Goal: Communication & Community: Share content

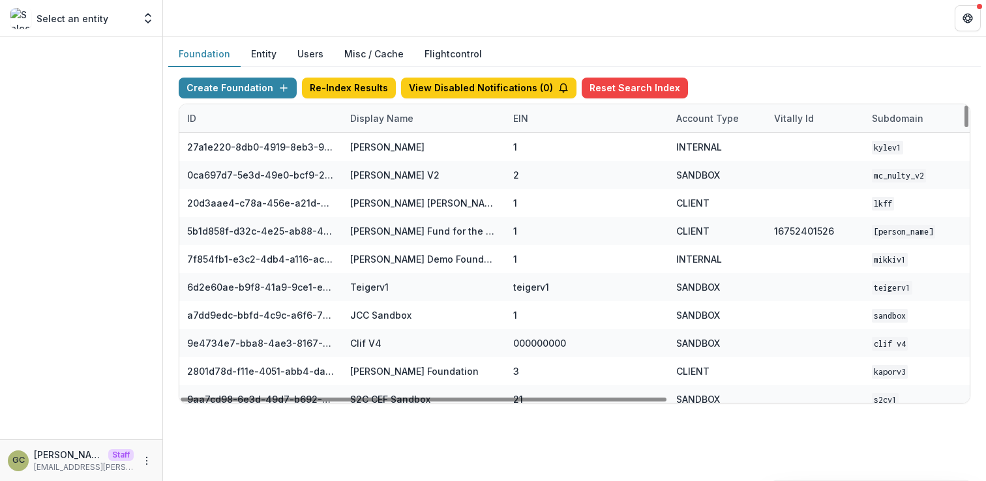
click at [387, 123] on div "Display Name" at bounding box center [381, 119] width 79 height 14
click at [376, 147] on input at bounding box center [423, 148] width 157 height 21
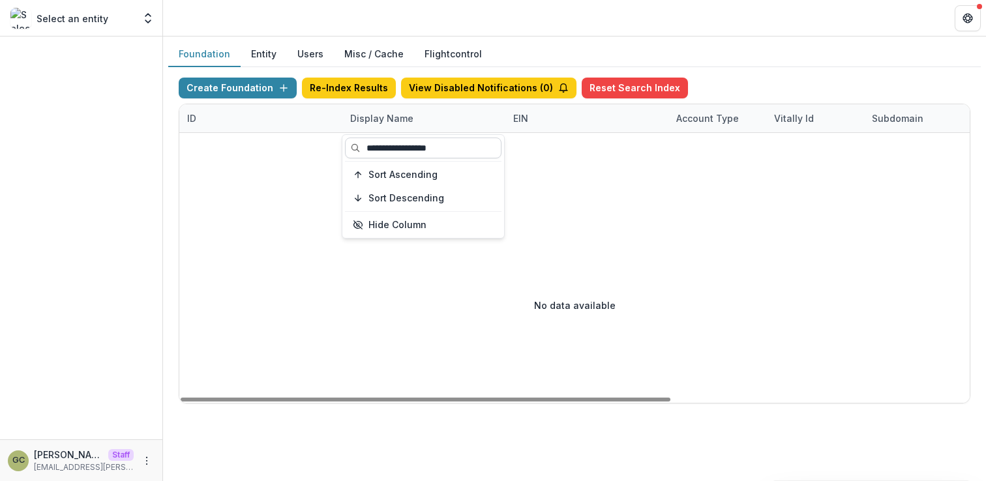
click at [477, 146] on input "**********" at bounding box center [423, 148] width 157 height 21
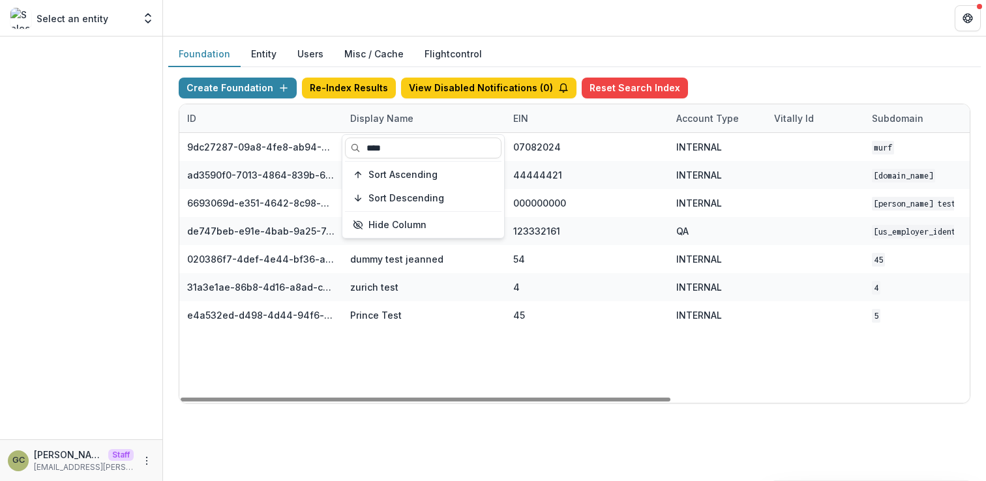
type input "****"
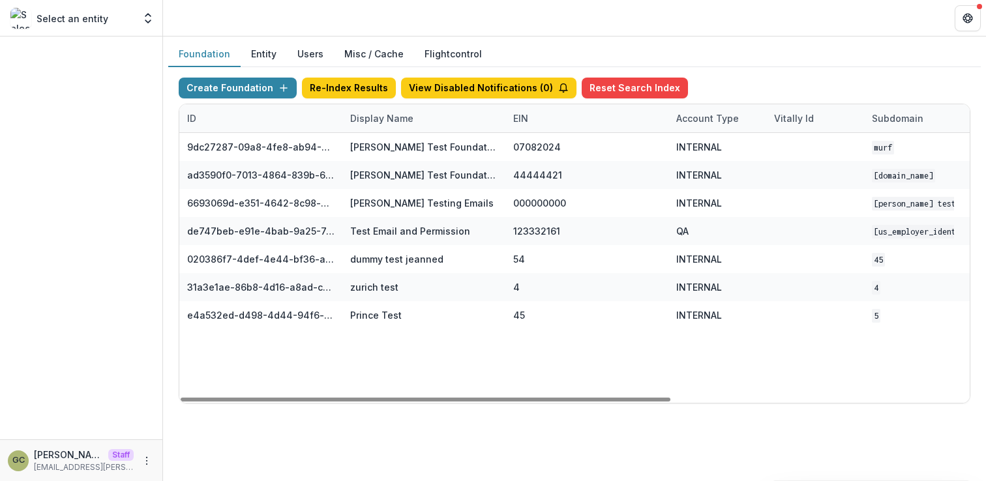
click at [465, 343] on div "9dc27287-09a8-4fe8-ab94-42ea3b3d067d [PERSON_NAME] Test Foundation [DATE] 07082…" at bounding box center [815, 268] width 1272 height 270
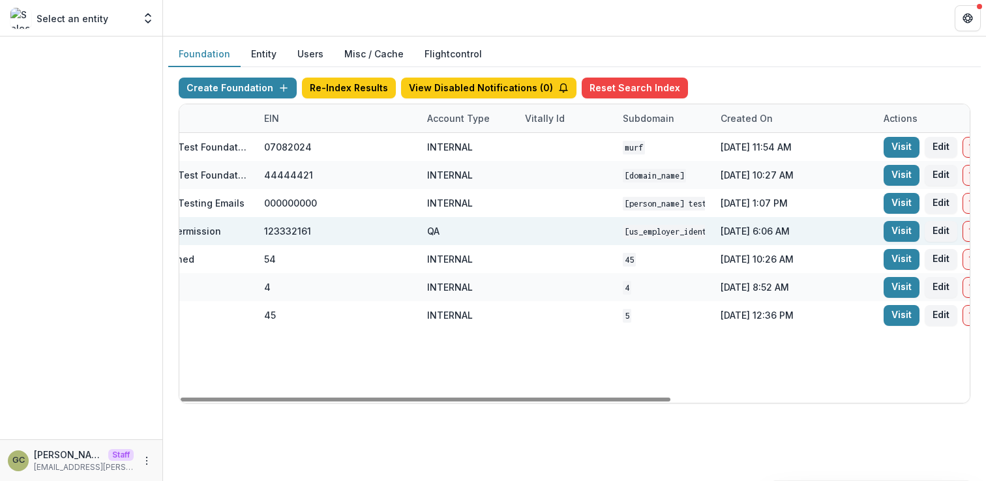
scroll to position [0, 481]
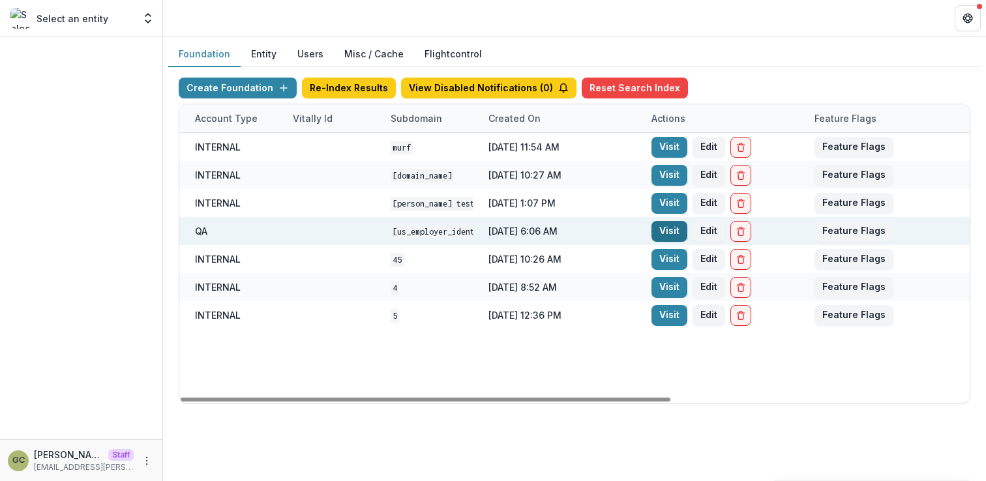
click at [679, 232] on link "Visit" at bounding box center [670, 231] width 36 height 21
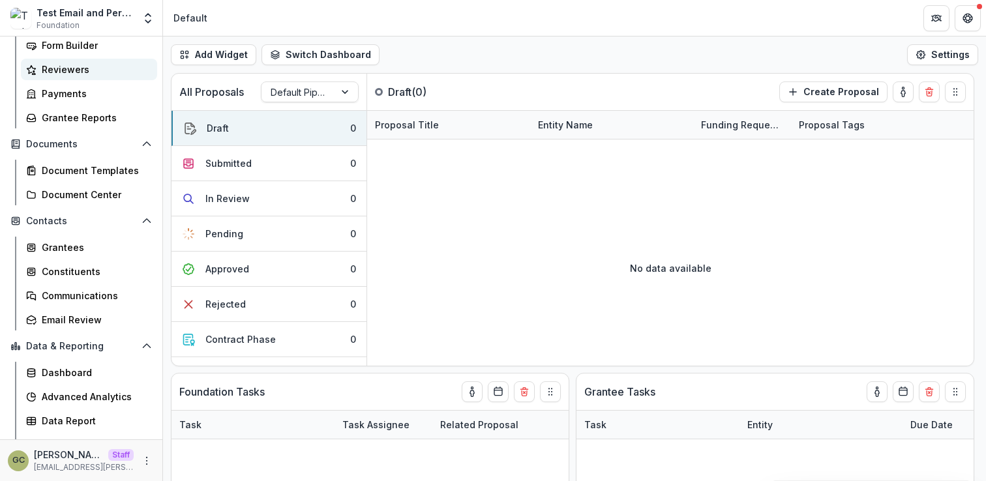
scroll to position [245, 0]
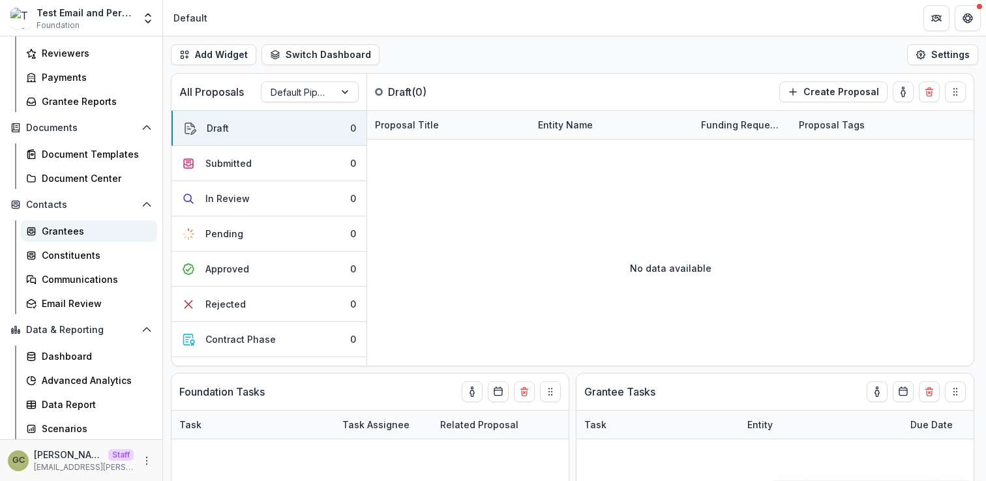
click at [93, 235] on div "Grantees" at bounding box center [94, 231] width 105 height 14
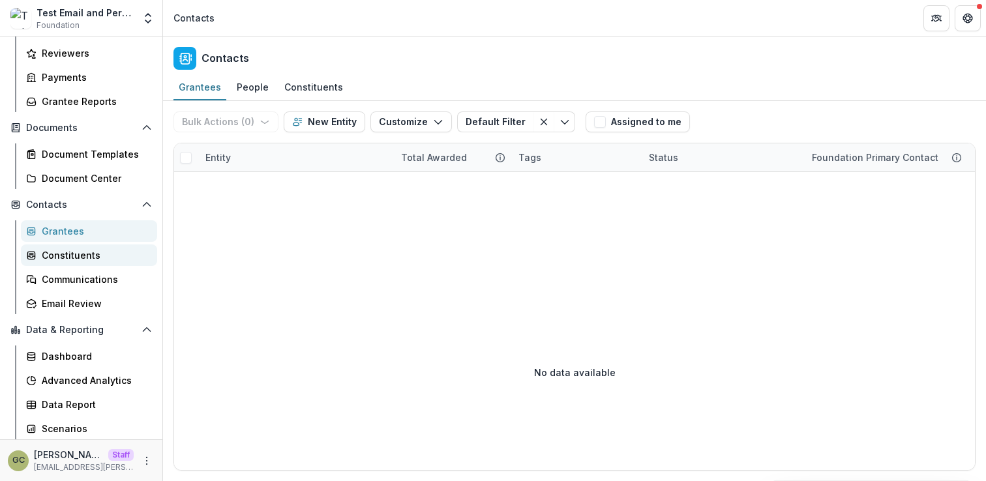
click at [115, 250] on div "Constituents" at bounding box center [94, 255] width 105 height 14
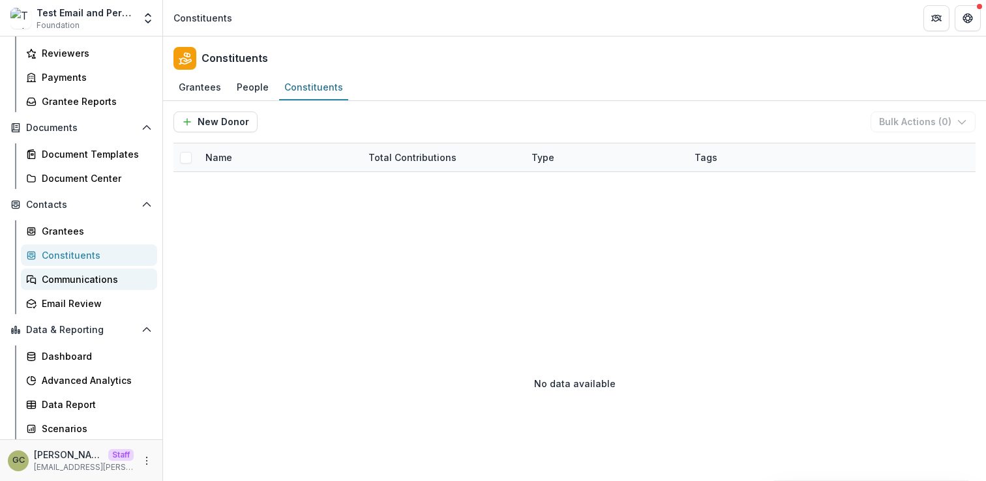
click at [115, 273] on div "Communications" at bounding box center [94, 280] width 105 height 14
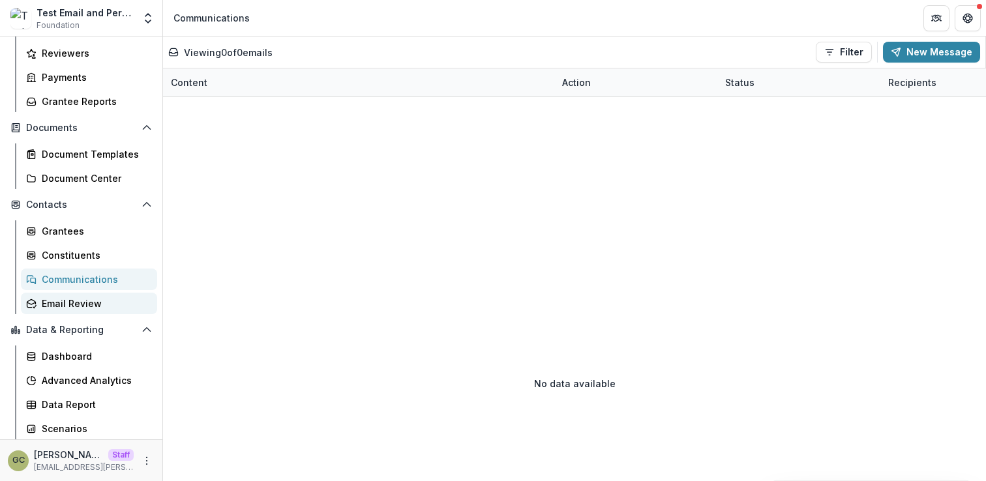
click at [108, 299] on div "Email Review" at bounding box center [94, 304] width 105 height 14
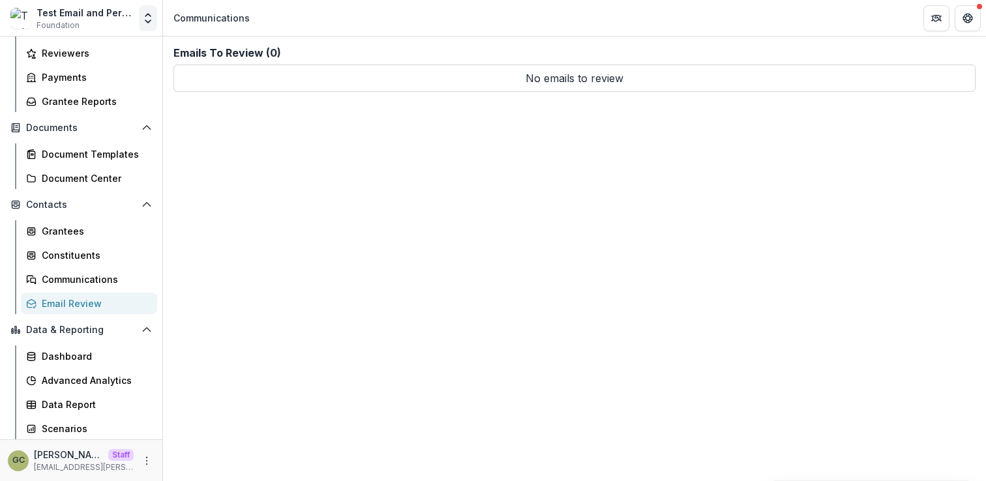
click at [145, 25] on button "Open entity switcher" at bounding box center [148, 18] width 18 height 26
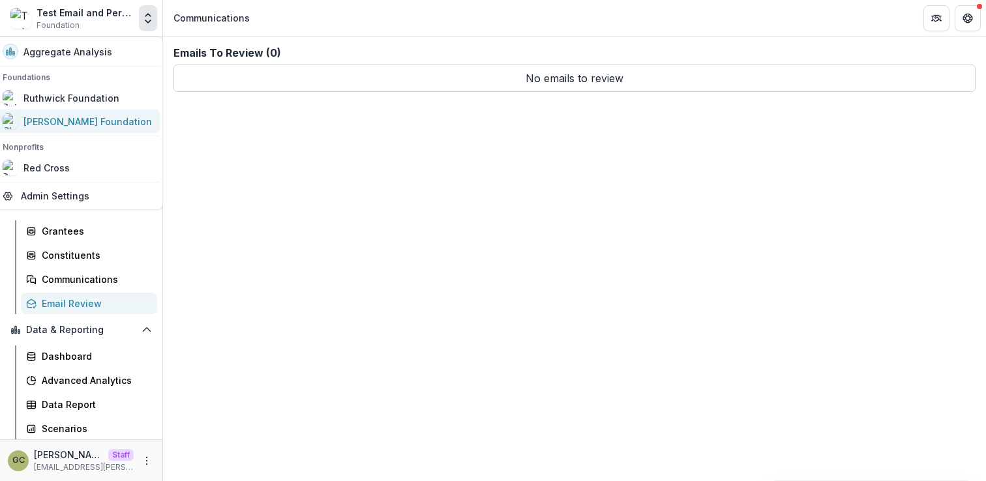
click at [98, 123] on div "[PERSON_NAME] Foundation" at bounding box center [87, 122] width 128 height 14
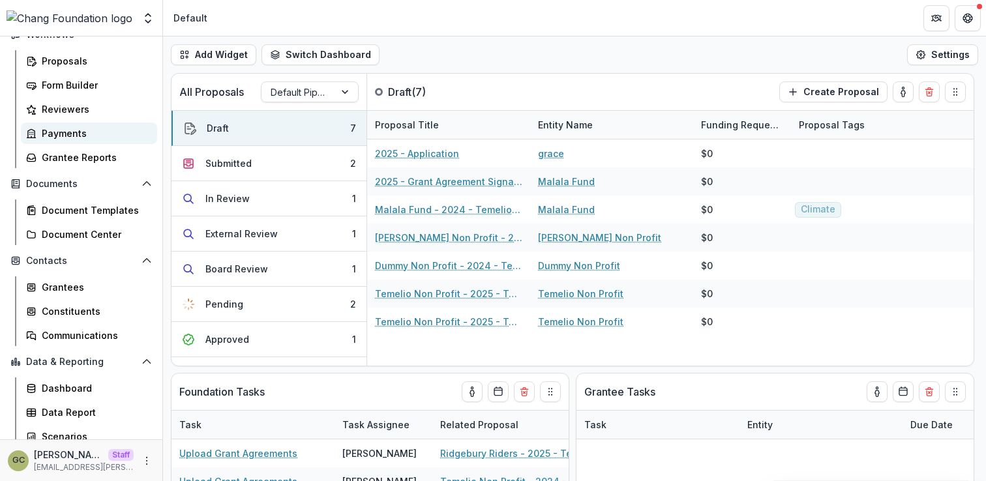
scroll to position [173, 0]
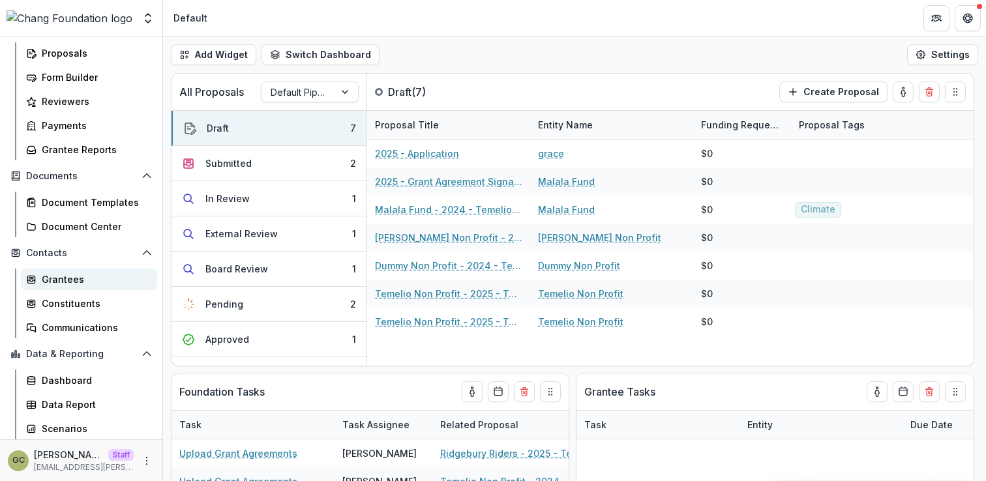
click at [96, 284] on div "Grantees" at bounding box center [94, 280] width 105 height 14
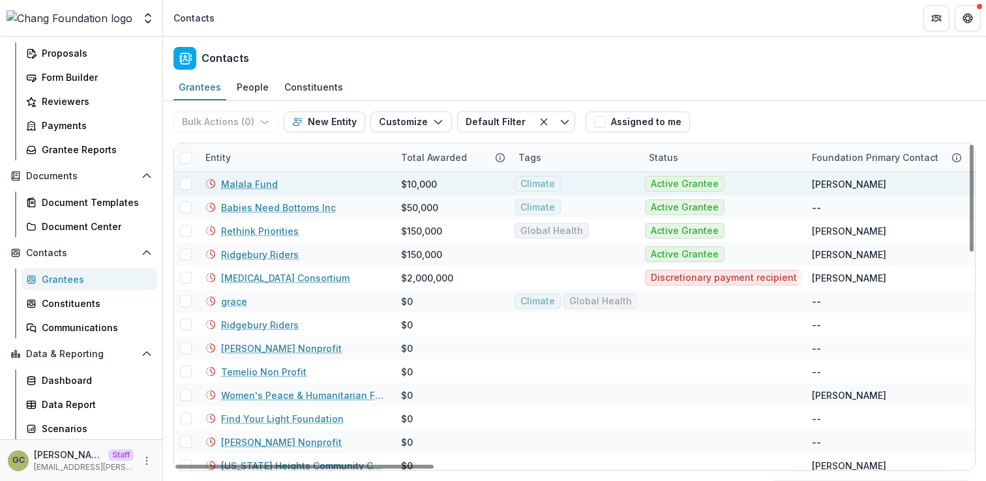
click at [188, 181] on span at bounding box center [186, 184] width 12 height 12
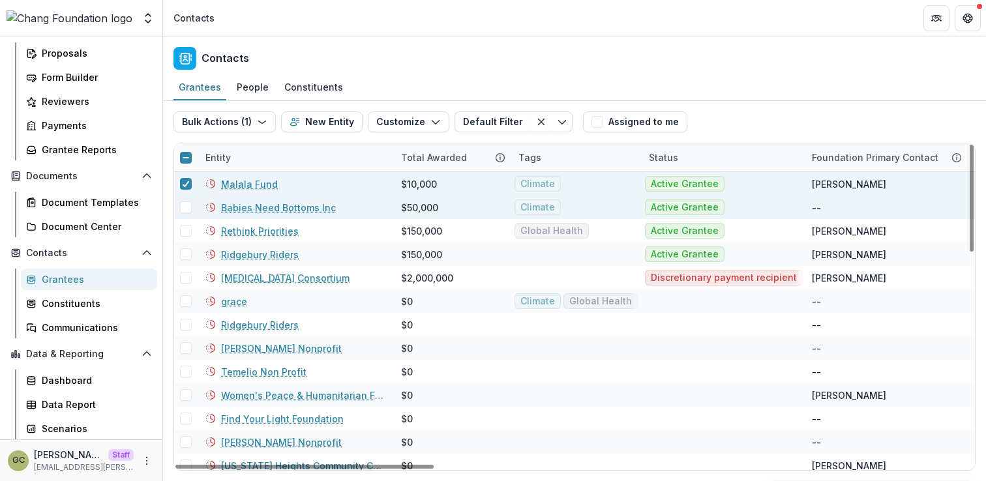
click at [188, 199] on div at bounding box center [185, 207] width 23 height 23
click at [187, 207] on span at bounding box center [186, 208] width 12 height 12
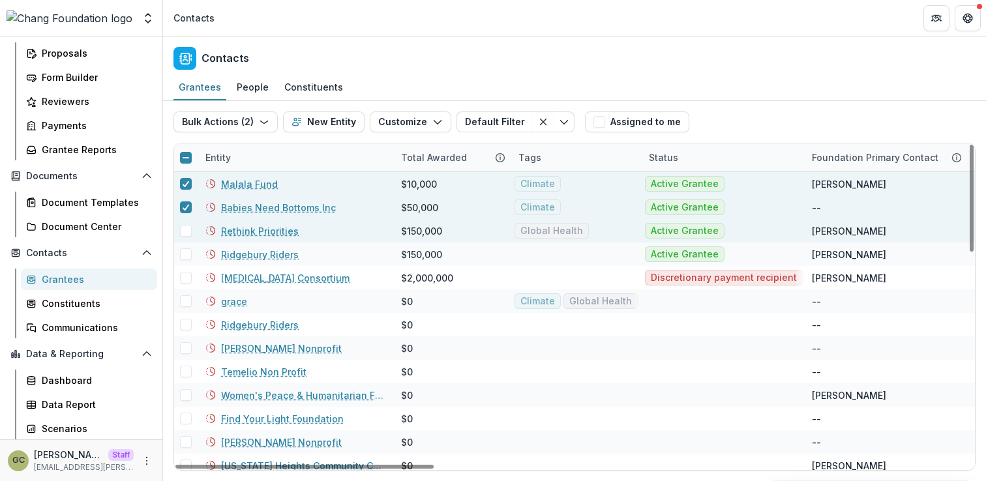
click at [188, 232] on span at bounding box center [186, 231] width 12 height 12
click at [249, 128] on button "Bulk Actions ( 3 )" at bounding box center [225, 122] width 104 height 21
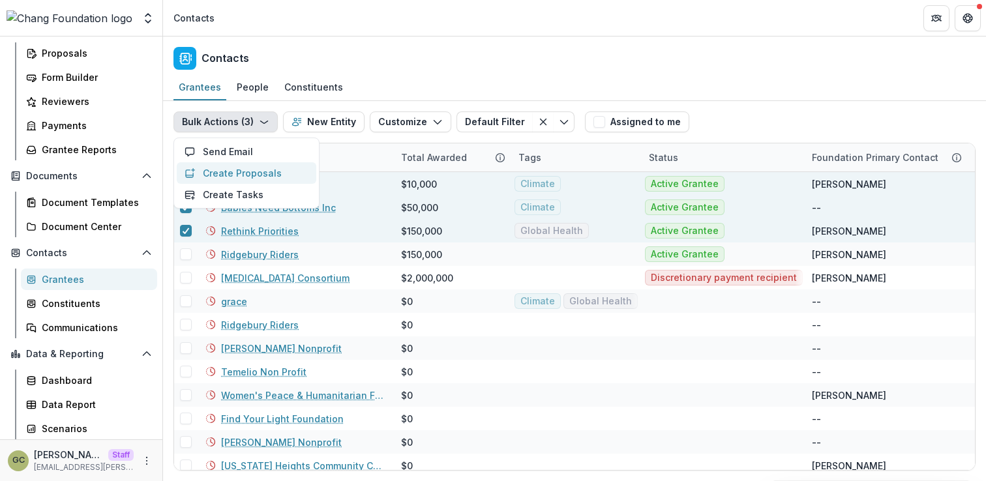
click at [254, 173] on button "Create Proposals" at bounding box center [247, 173] width 140 height 22
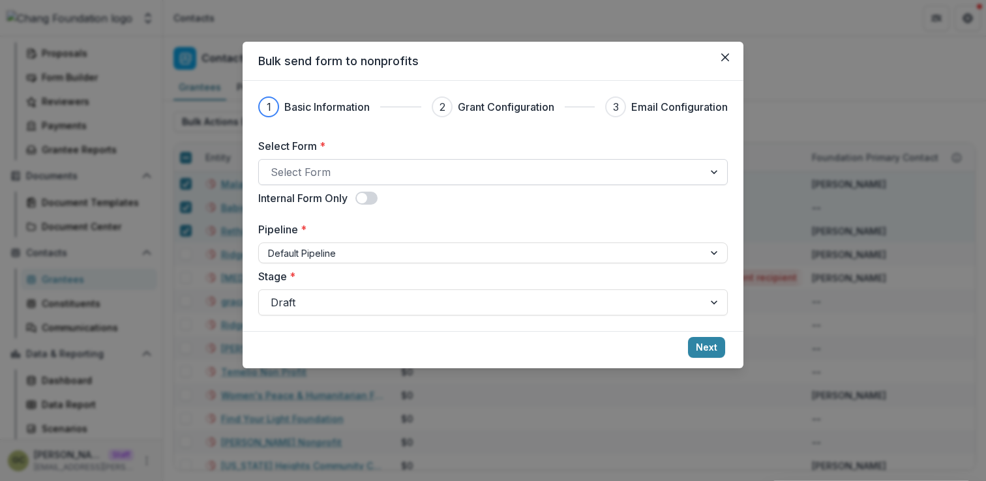
click at [366, 184] on div "Select Form" at bounding box center [493, 172] width 470 height 26
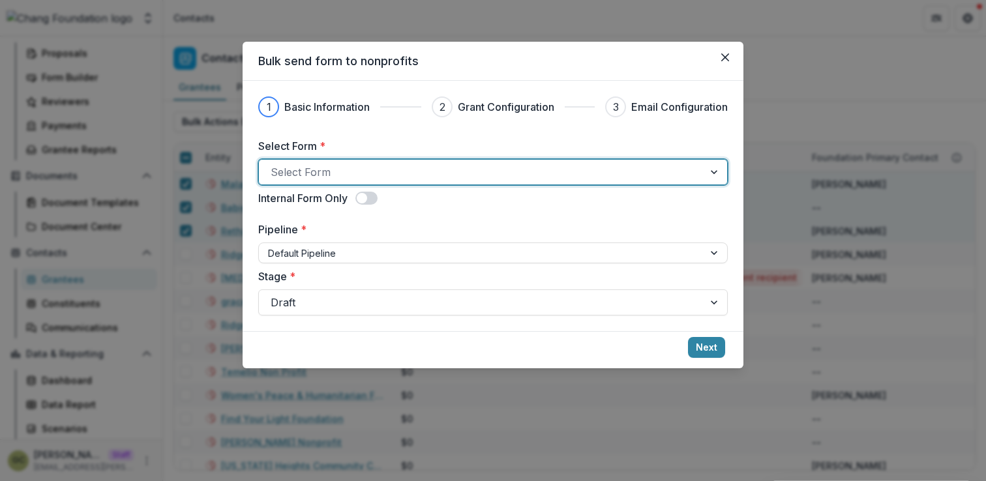
click at [462, 181] on div at bounding box center [481, 172] width 421 height 18
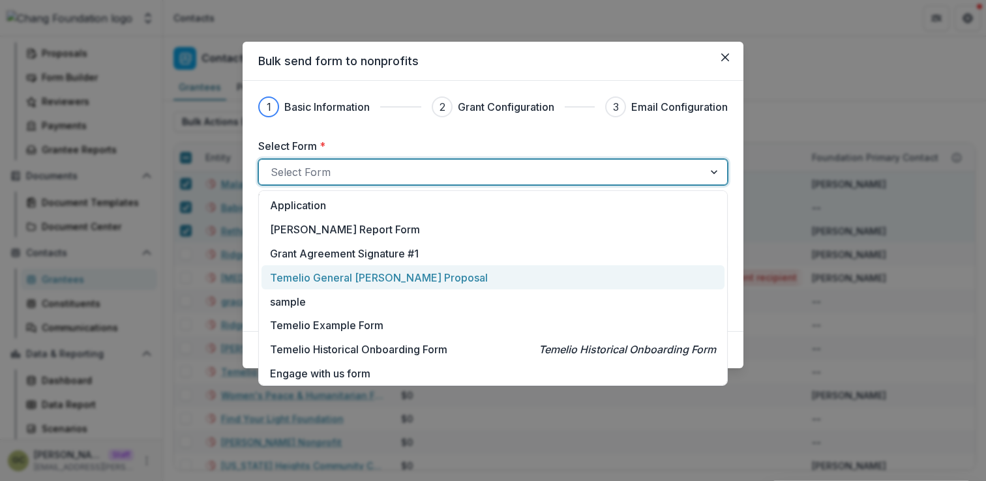
scroll to position [3, 0]
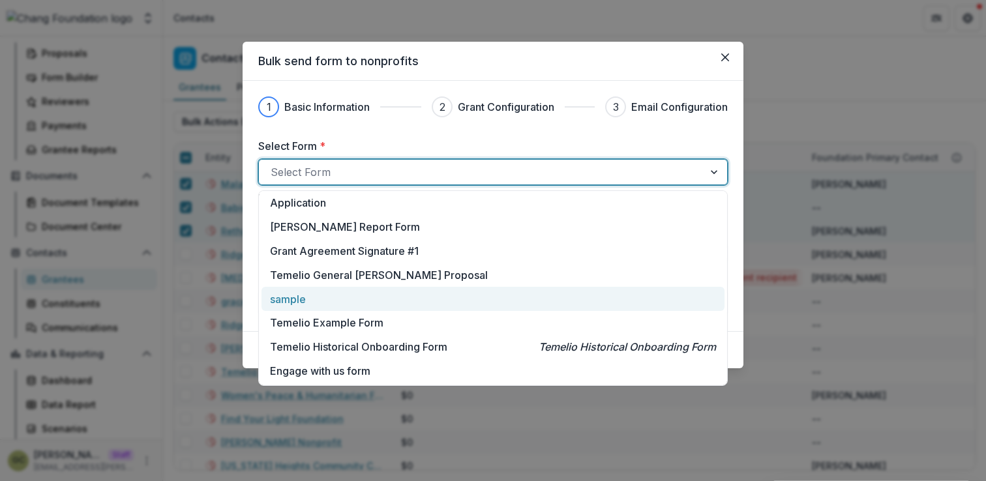
click at [397, 295] on div "sample" at bounding box center [493, 300] width 446 height 16
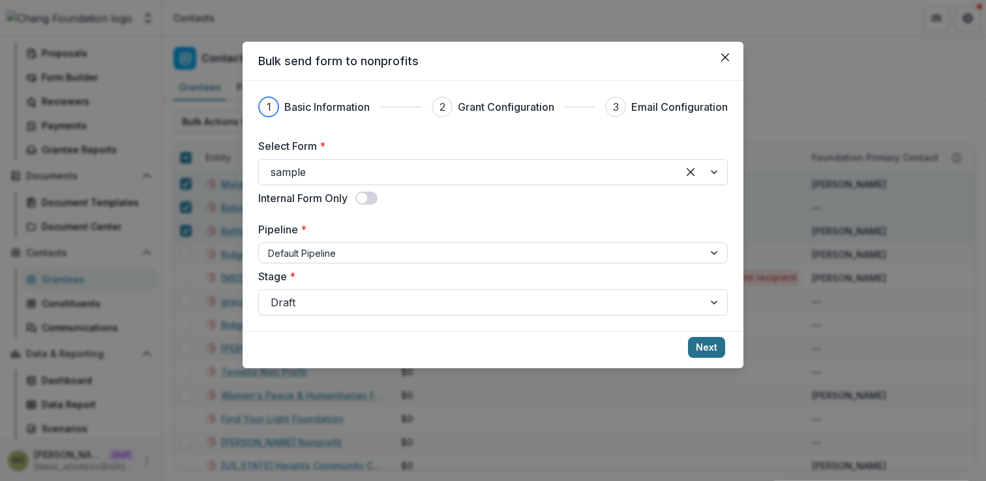
click at [714, 344] on button "Next" at bounding box center [706, 347] width 37 height 21
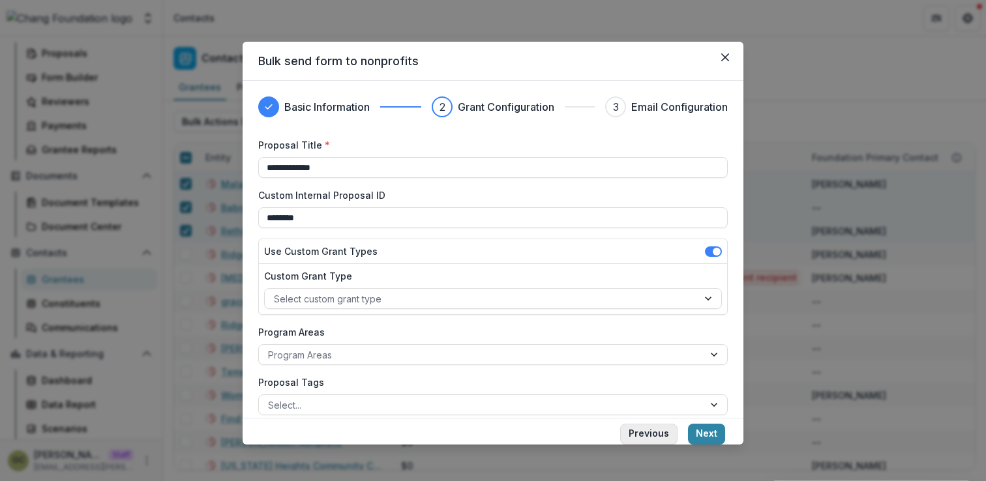
click at [660, 434] on button "Previous" at bounding box center [648, 434] width 57 height 21
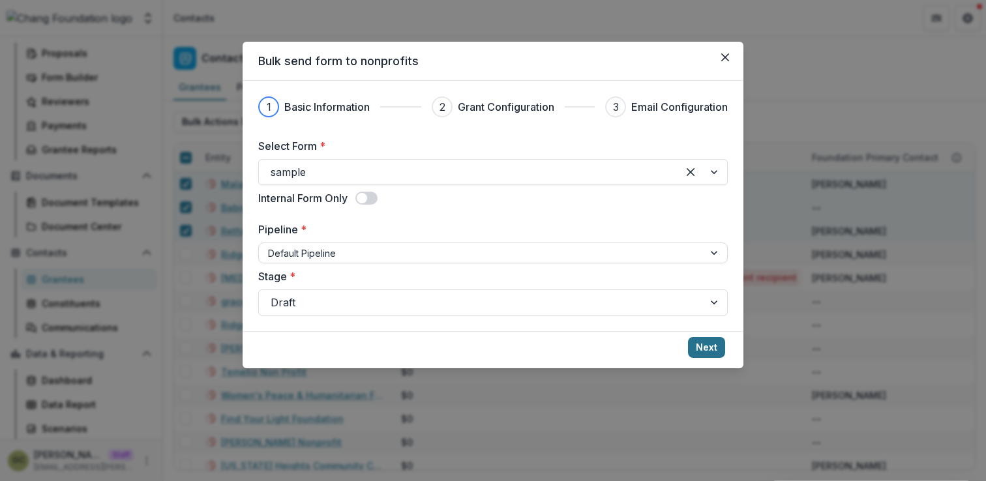
click at [702, 345] on button "Next" at bounding box center [706, 347] width 37 height 21
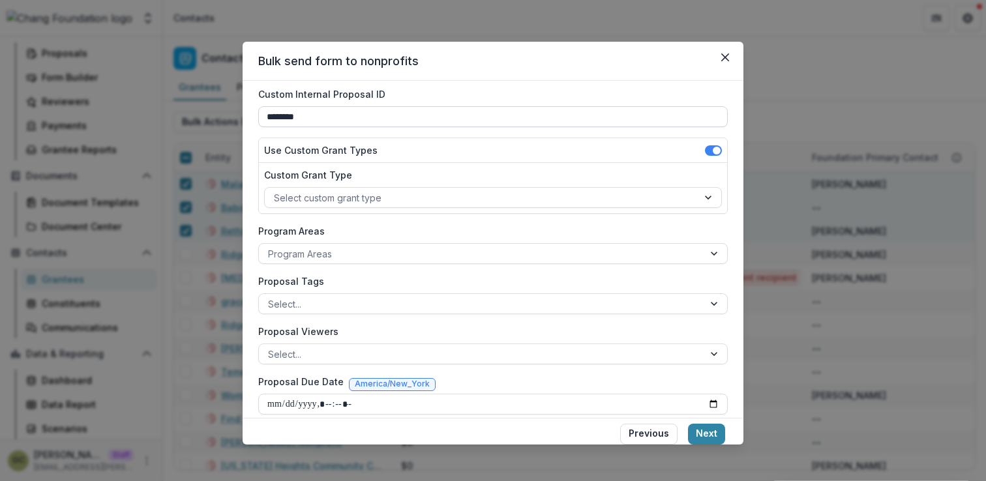
scroll to position [102, 0]
click at [709, 434] on button "Next" at bounding box center [706, 434] width 37 height 21
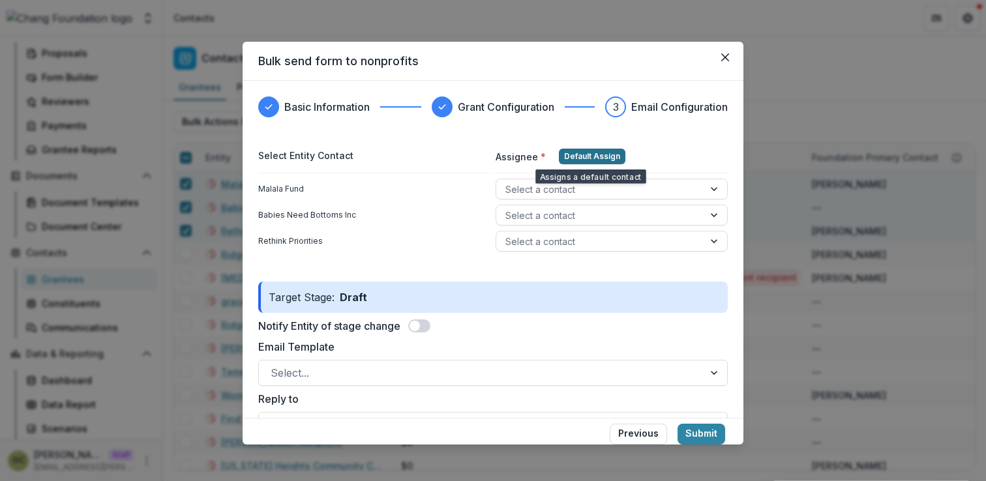
click at [595, 150] on button "Default Assign" at bounding box center [592, 157] width 67 height 16
click at [582, 162] on button "Default Assign" at bounding box center [592, 157] width 67 height 16
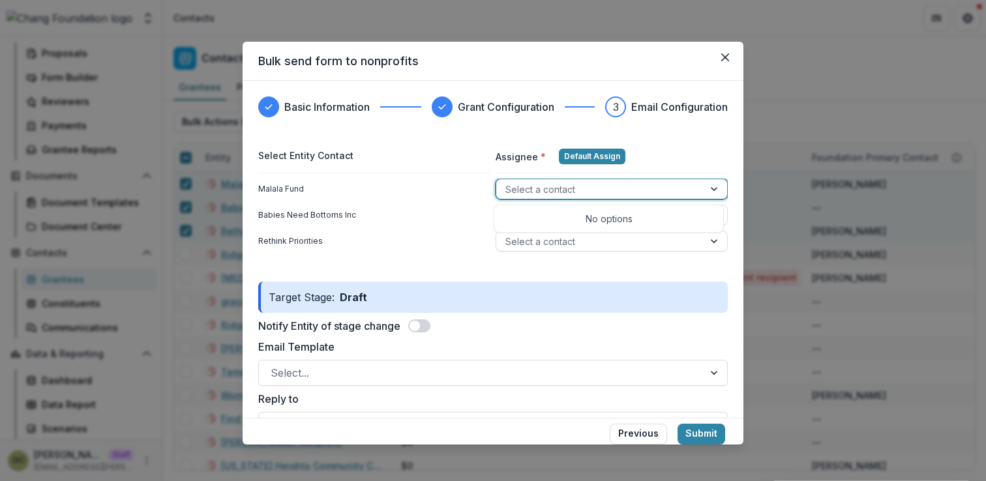
click at [535, 192] on div at bounding box center [599, 189] width 189 height 16
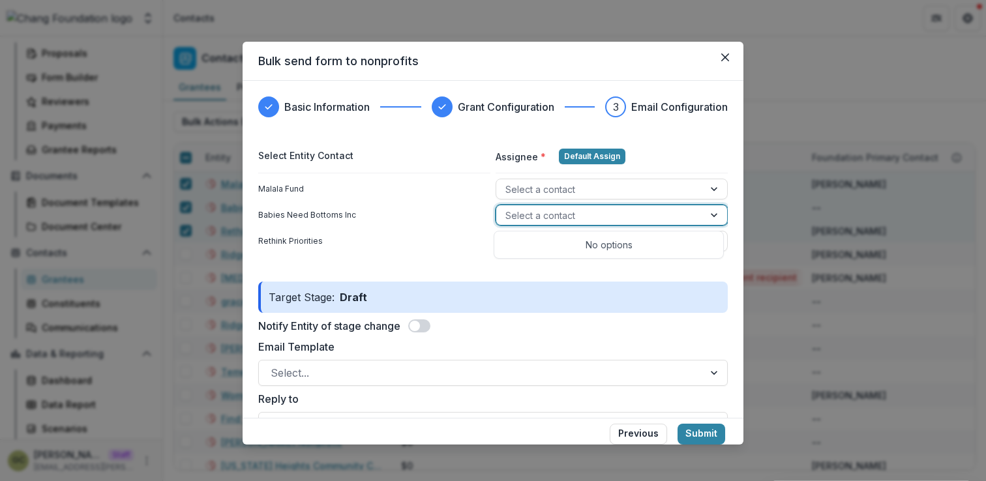
click at [511, 205] on div "Select a contact" at bounding box center [612, 215] width 232 height 21
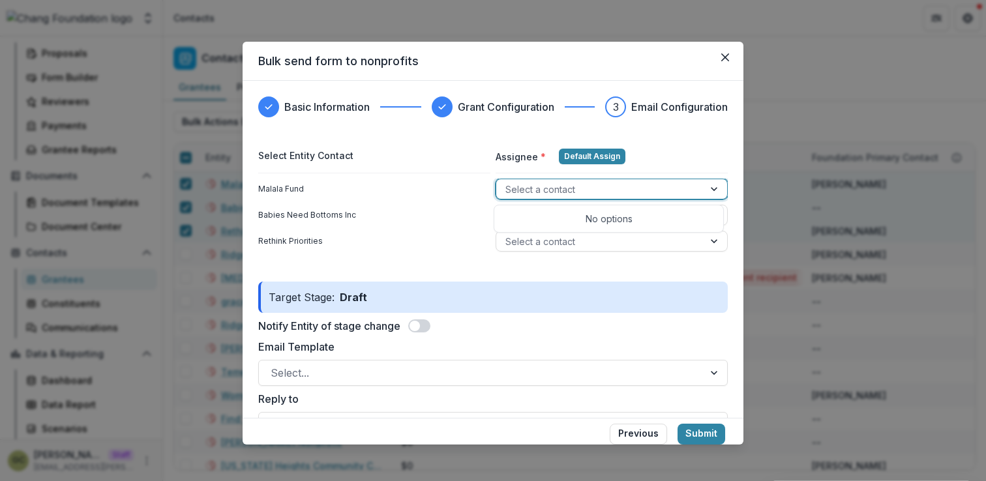
click at [534, 188] on div at bounding box center [599, 189] width 189 height 16
click at [472, 192] on div "Malala Fund" at bounding box center [374, 189] width 232 height 12
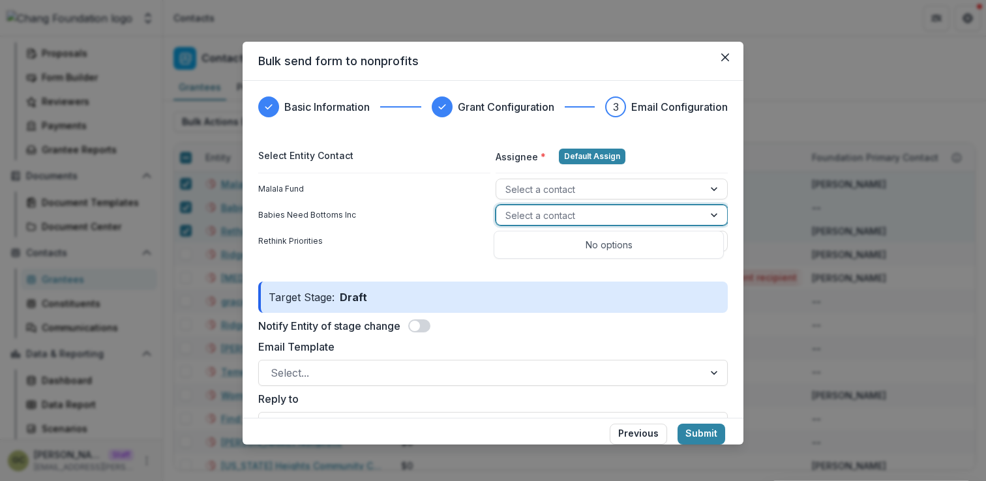
click at [511, 215] on div at bounding box center [599, 215] width 189 height 16
click at [486, 235] on div "Rethink Priorities Select a contact" at bounding box center [493, 244] width 470 height 26
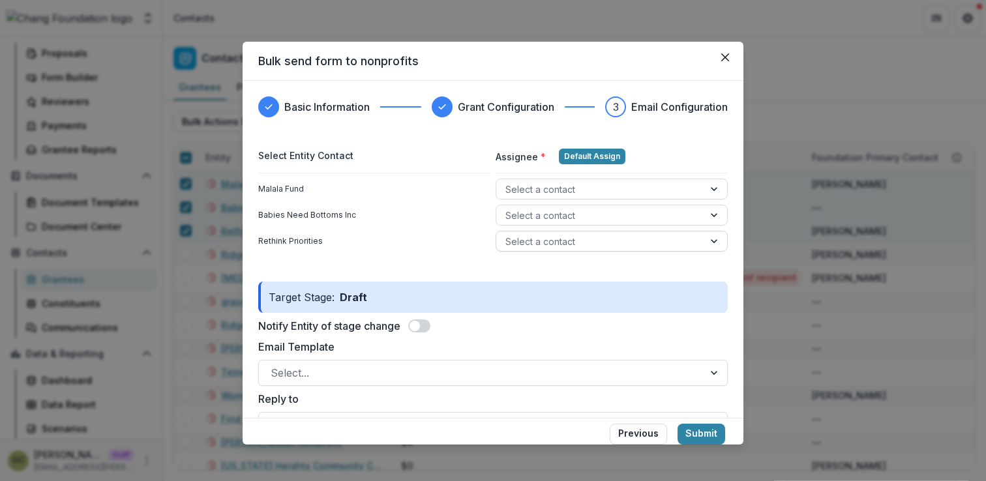
click at [522, 240] on div at bounding box center [599, 241] width 189 height 16
click at [455, 239] on div "Rethink Priorities" at bounding box center [374, 241] width 232 height 12
click at [695, 432] on button "Submit" at bounding box center [702, 434] width 48 height 21
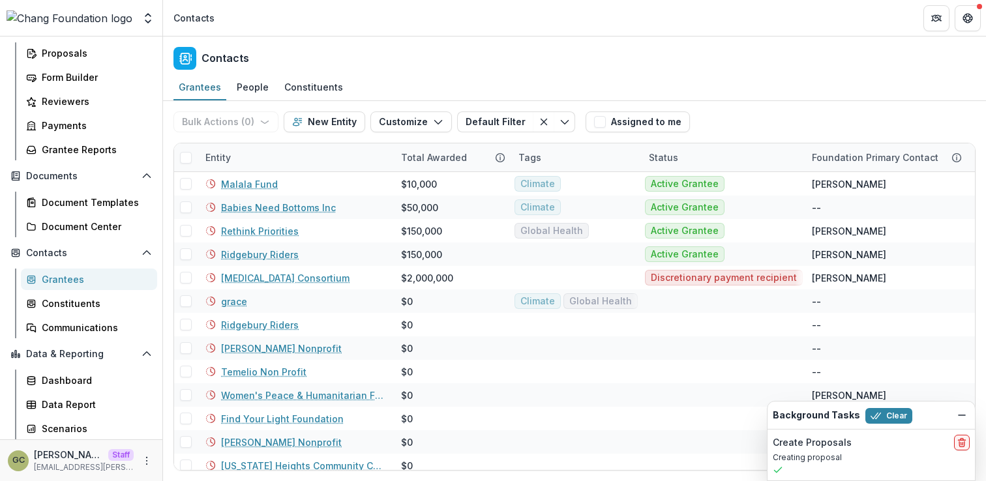
click at [824, 446] on h2 "Create Proposals" at bounding box center [812, 443] width 79 height 11
click at [795, 444] on h2 "Create Proposals" at bounding box center [812, 443] width 79 height 11
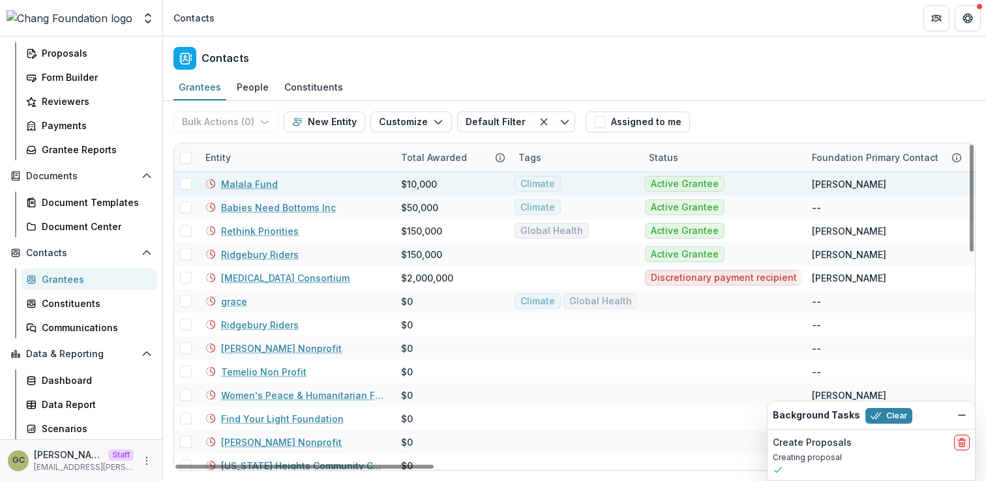
click at [183, 183] on span at bounding box center [186, 184] width 12 height 12
click at [184, 183] on icon at bounding box center [186, 184] width 8 height 7
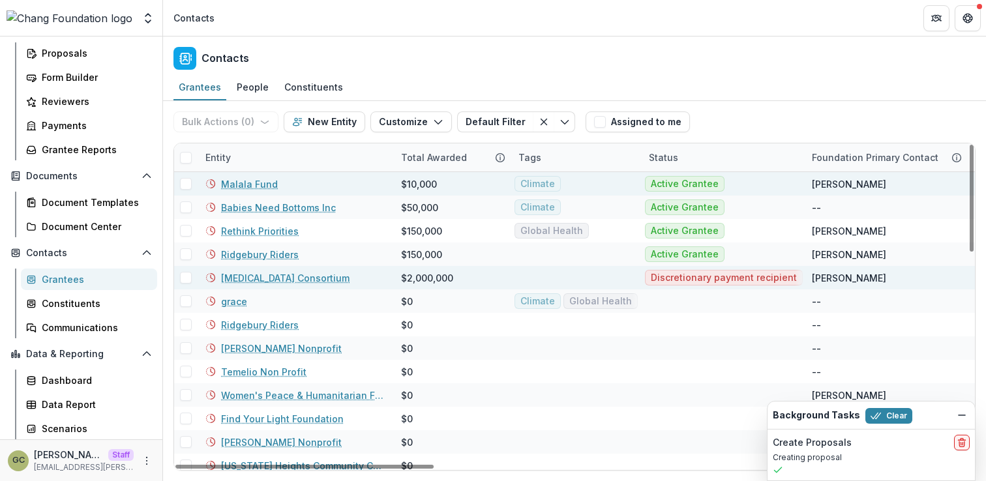
click at [191, 287] on div at bounding box center [185, 277] width 23 height 23
click at [184, 278] on span at bounding box center [186, 278] width 12 height 12
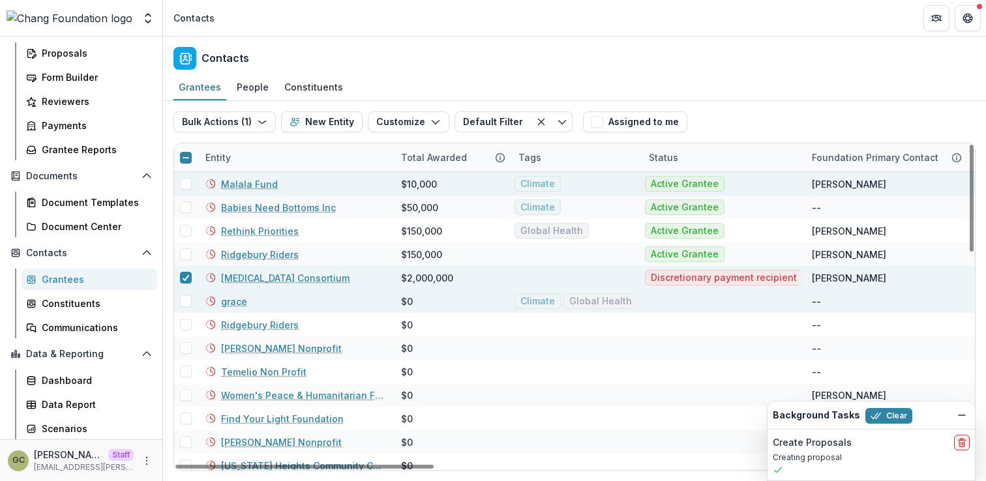
click at [184, 302] on span at bounding box center [186, 301] width 12 height 12
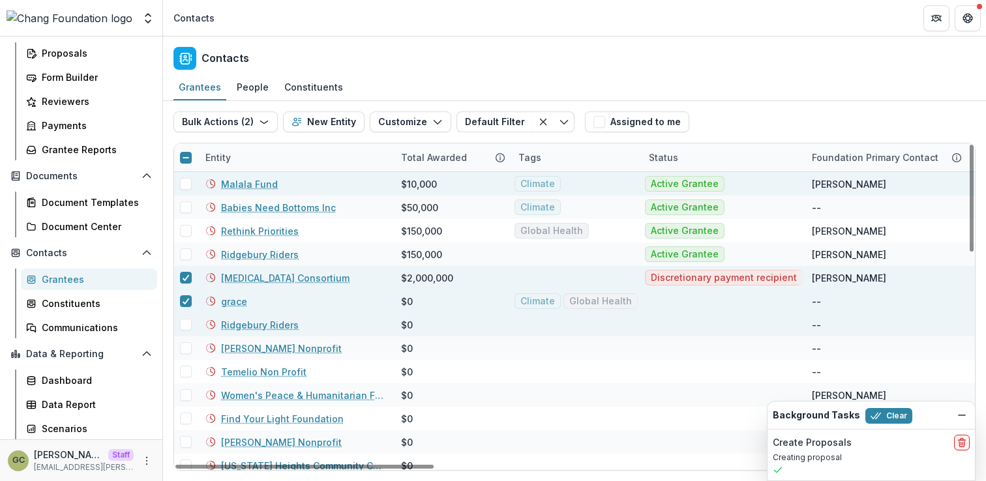
click at [185, 320] on span at bounding box center [186, 325] width 12 height 12
click at [230, 123] on button "Bulk Actions ( 3 )" at bounding box center [225, 122] width 104 height 21
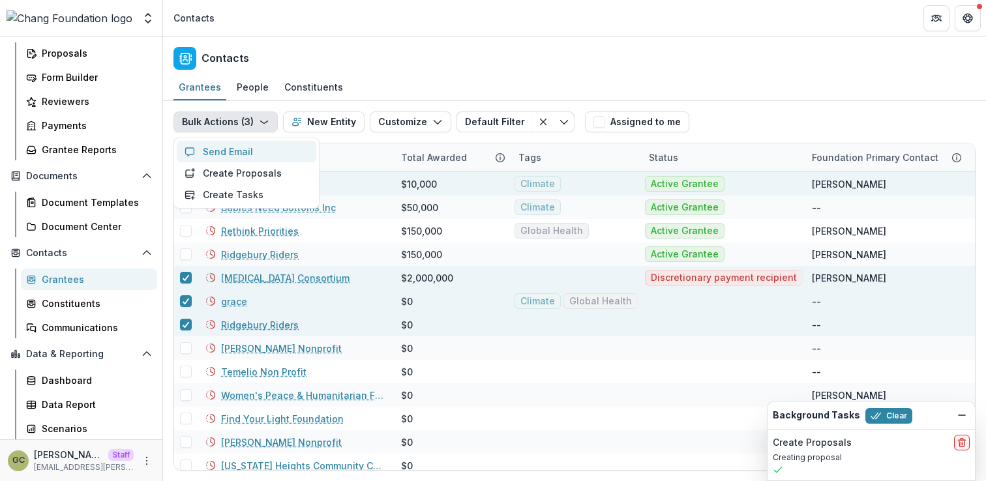
click at [253, 153] on button "Send Email" at bounding box center [247, 152] width 140 height 22
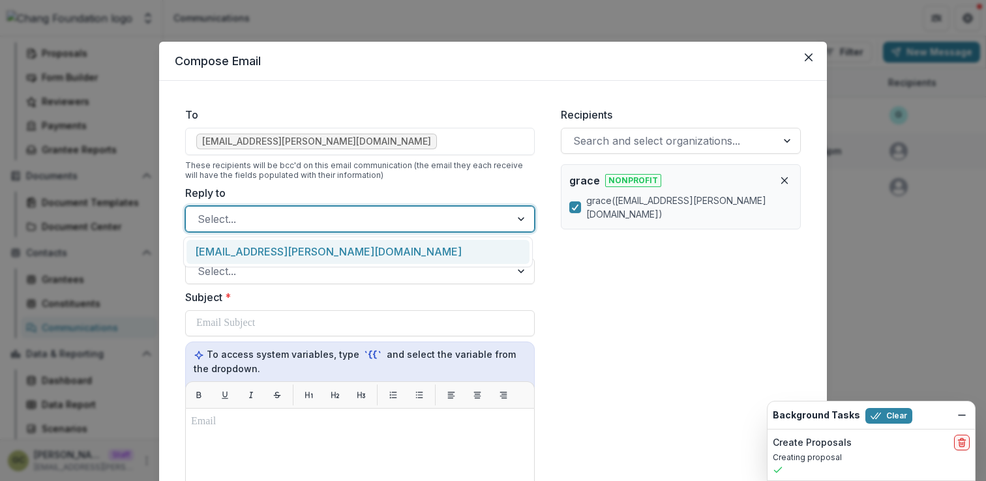
click at [291, 215] on div at bounding box center [348, 219] width 301 height 18
click at [338, 258] on div "grace.chang@trytemelio.com" at bounding box center [358, 252] width 343 height 24
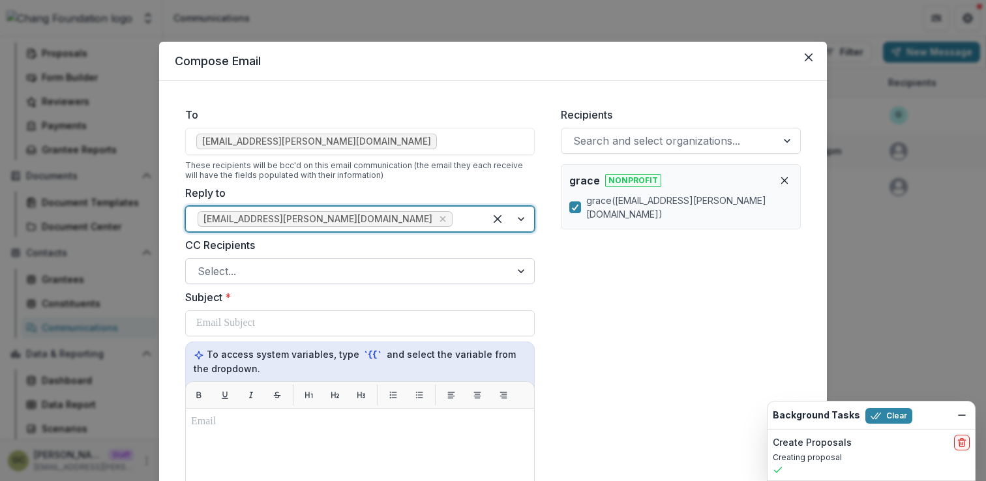
click at [328, 268] on div at bounding box center [348, 271] width 301 height 18
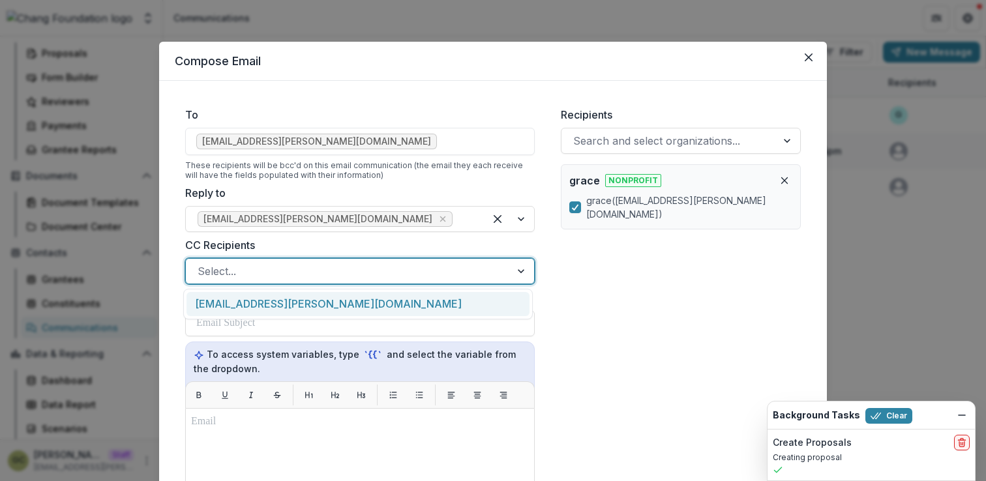
click at [578, 314] on div "Recipients Search and select organizations... grace Nonprofit grace ( g.ey.chan…" at bounding box center [680, 454] width 261 height 715
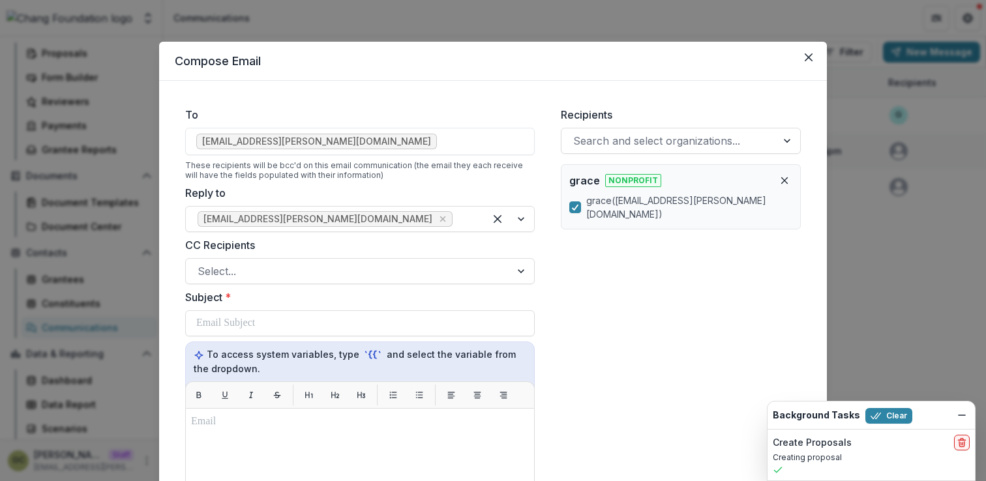
click at [355, 149] on div "g.ey.chang@gmail.com" at bounding box center [360, 141] width 350 height 27
click at [333, 140] on ul "g.ey.chang@gmail.com" at bounding box center [359, 142] width 327 height 16
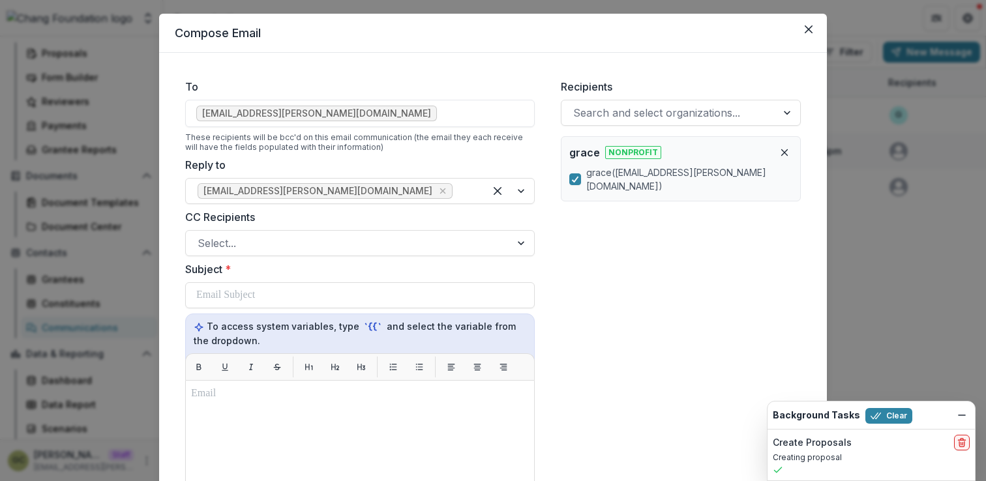
click at [287, 109] on span "g.ey.chang@gmail.com" at bounding box center [316, 113] width 229 height 11
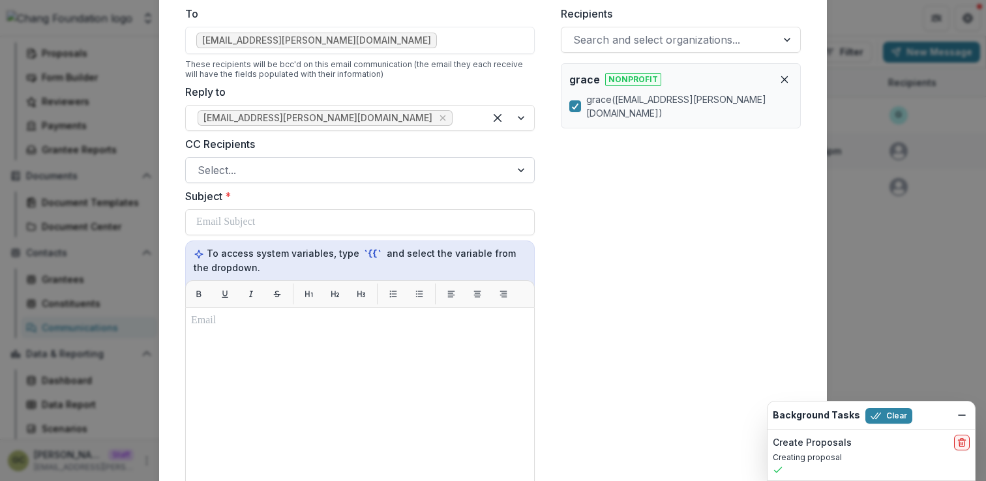
click at [273, 168] on div at bounding box center [348, 170] width 301 height 18
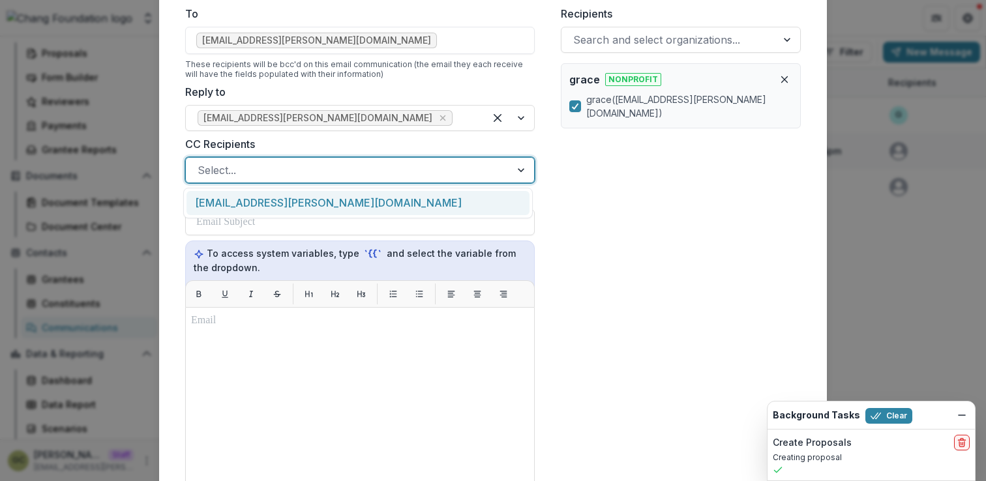
click at [267, 199] on div "grace.chang@trytemelio.com" at bounding box center [358, 203] width 343 height 24
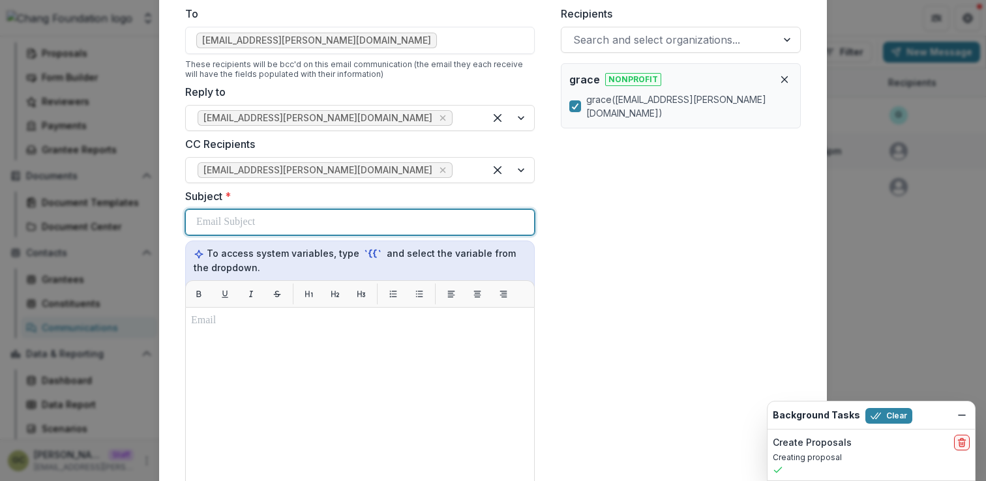
click at [282, 232] on div at bounding box center [359, 222] width 327 height 25
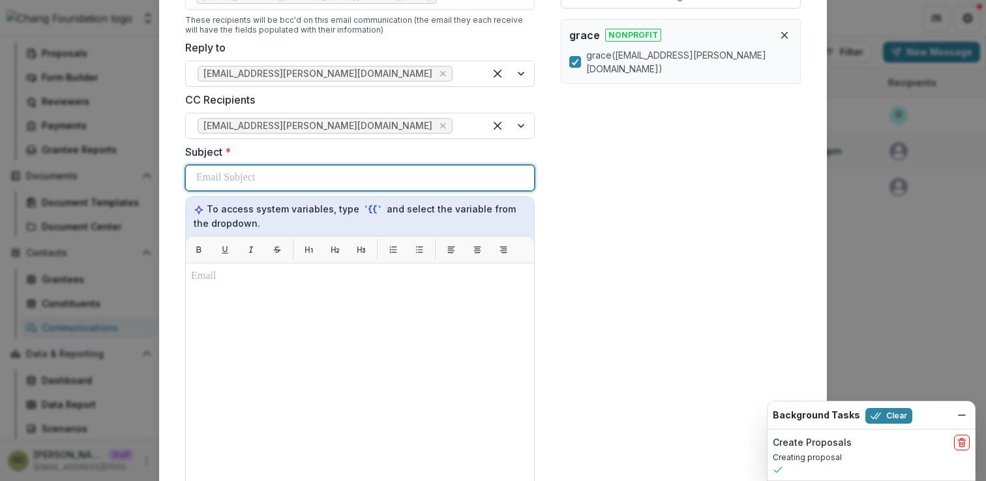
scroll to position [146, 0]
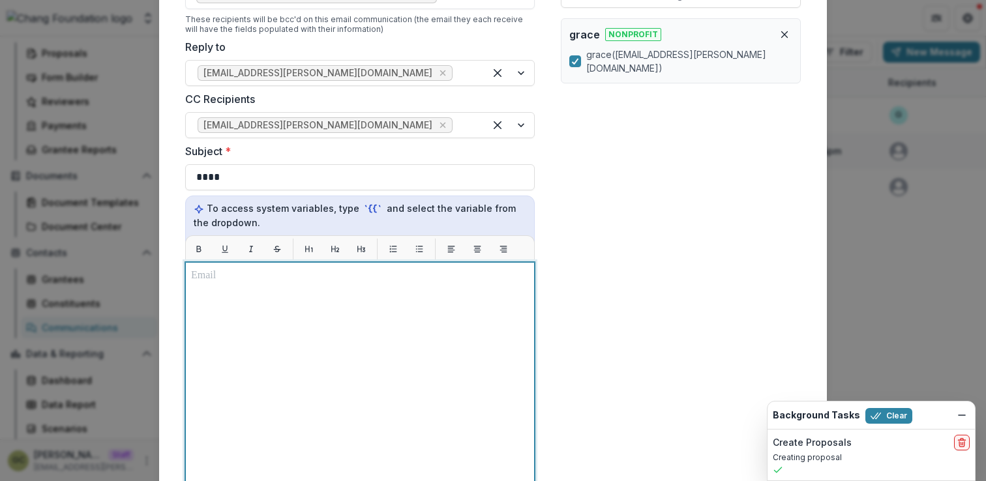
click at [281, 325] on div at bounding box center [360, 425] width 338 height 314
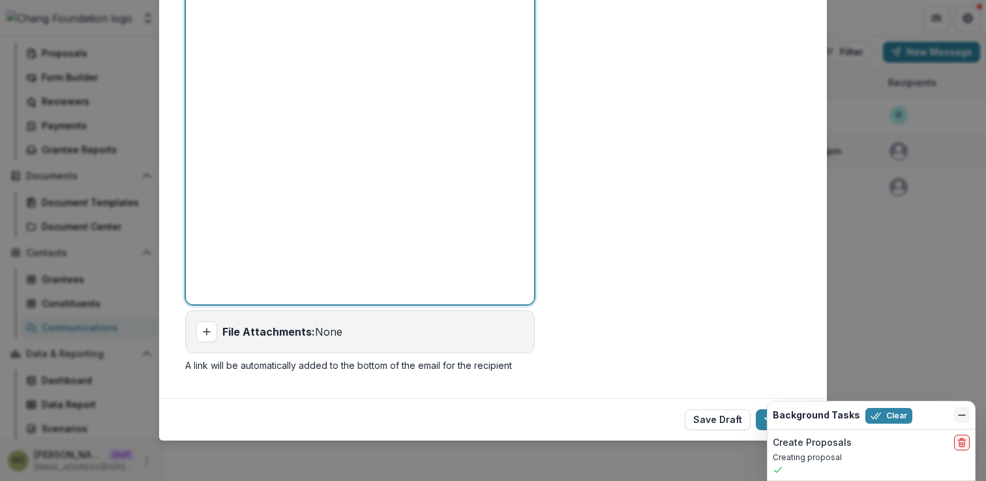
scroll to position [180, 0]
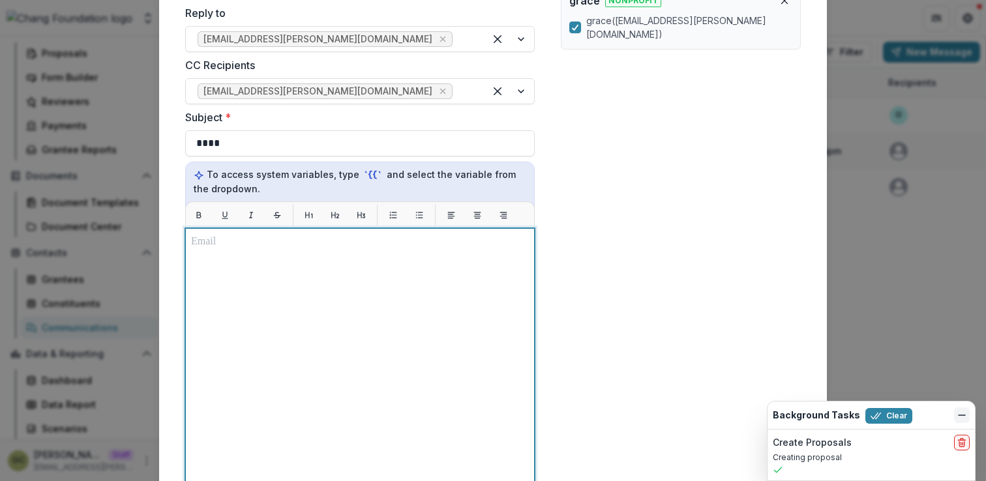
click at [959, 413] on icon "Dismiss" at bounding box center [962, 415] width 10 height 10
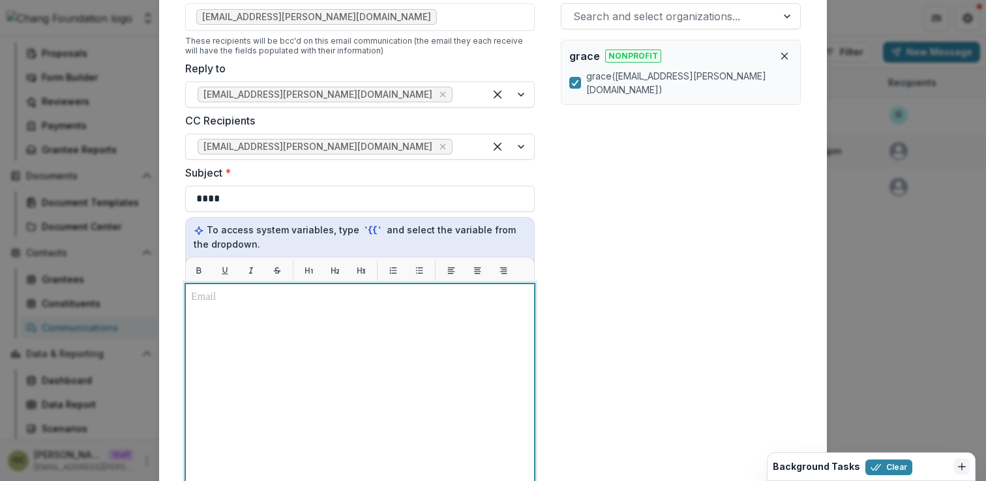
scroll to position [0, 0]
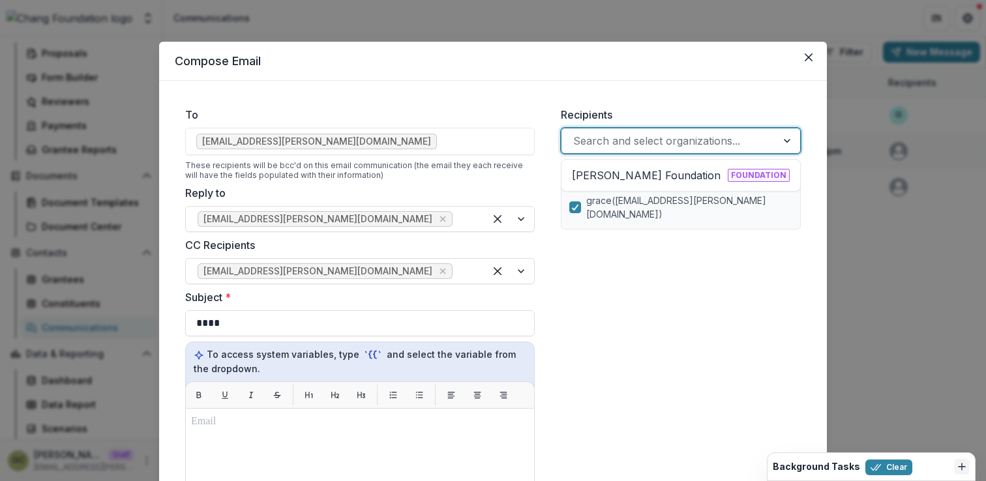
click at [697, 143] on div at bounding box center [669, 141] width 192 height 18
click at [687, 179] on div "Chang Foundation Foundation" at bounding box center [681, 176] width 218 height 16
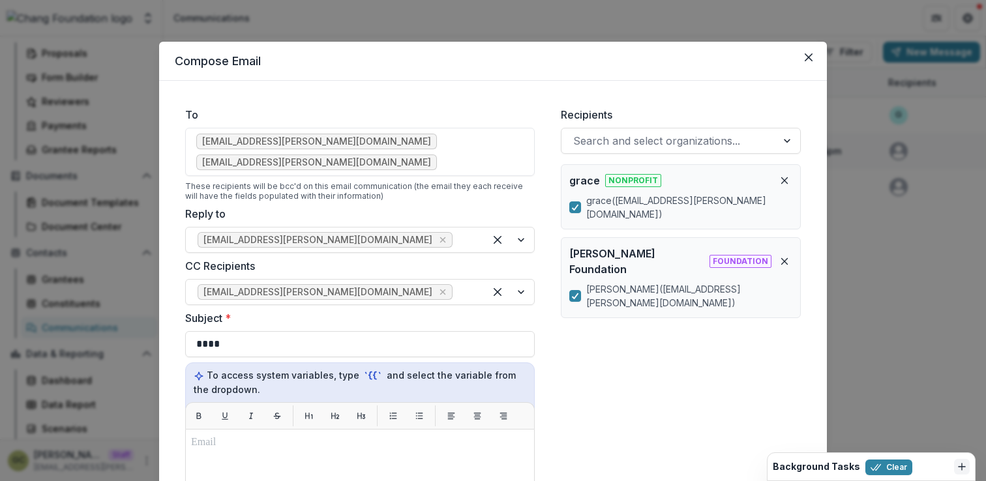
click at [670, 283] on div "Recipients Search and select organizations... grace Nonprofit grace ( g.ey.chan…" at bounding box center [680, 465] width 261 height 736
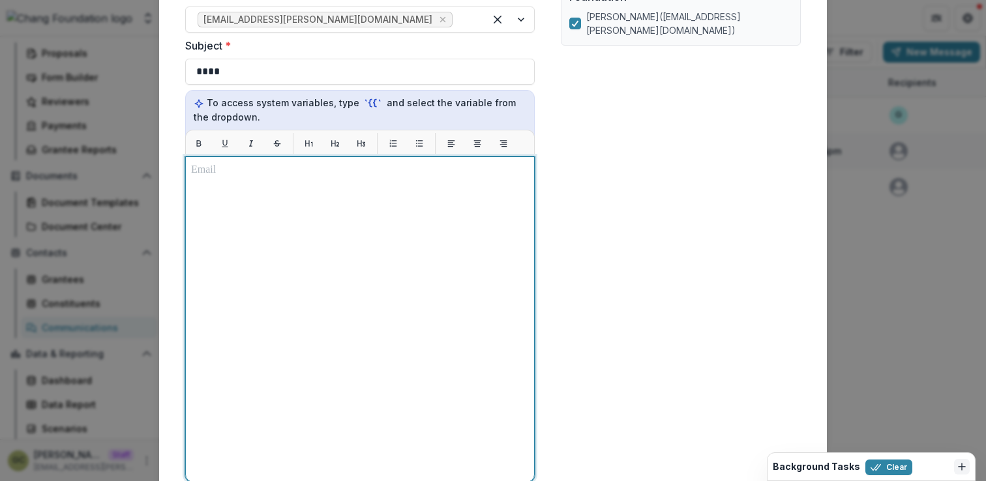
click at [456, 287] on div at bounding box center [360, 319] width 338 height 314
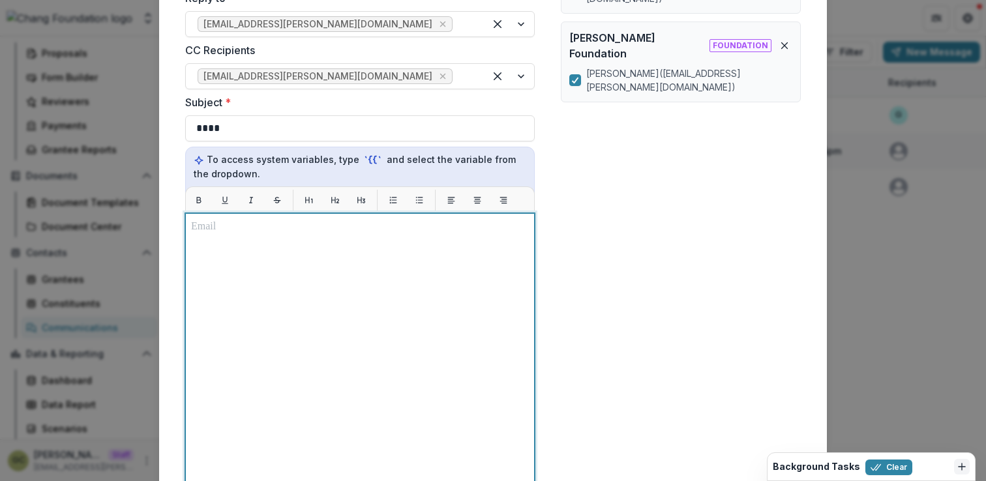
scroll to position [429, 0]
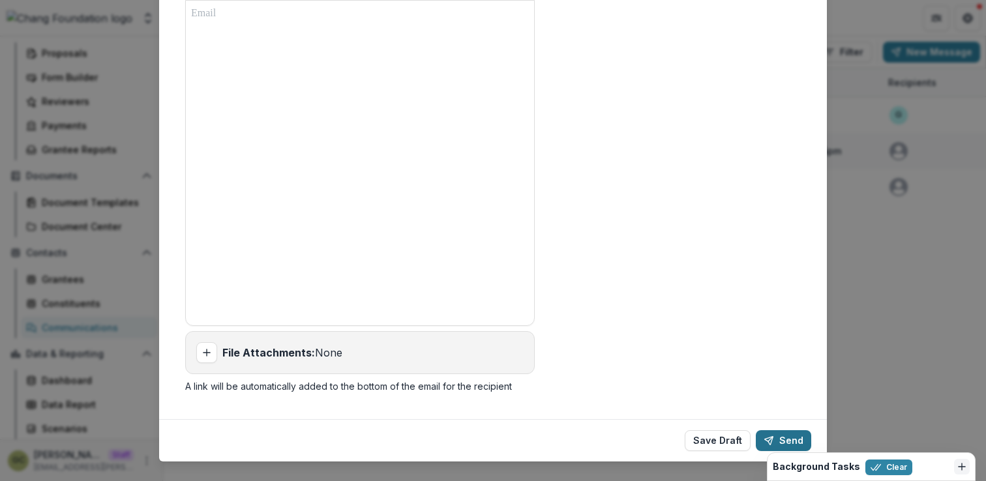
click at [774, 430] on button "Send" at bounding box center [783, 440] width 55 height 21
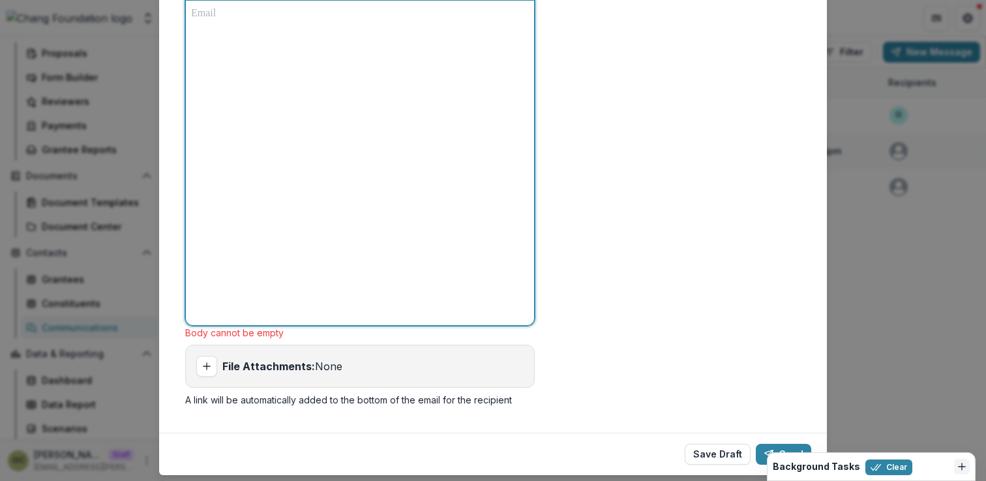
click at [413, 200] on div at bounding box center [360, 163] width 338 height 314
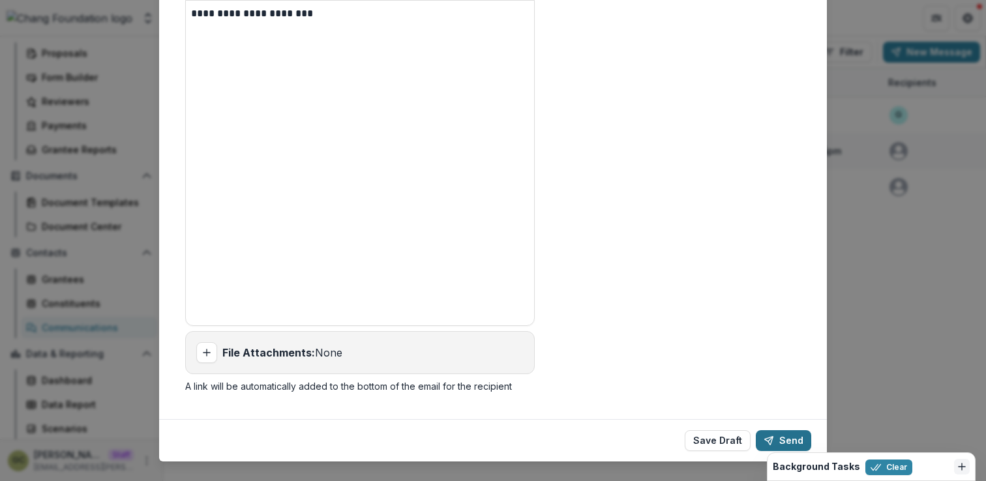
click at [783, 430] on button "Send" at bounding box center [783, 440] width 55 height 21
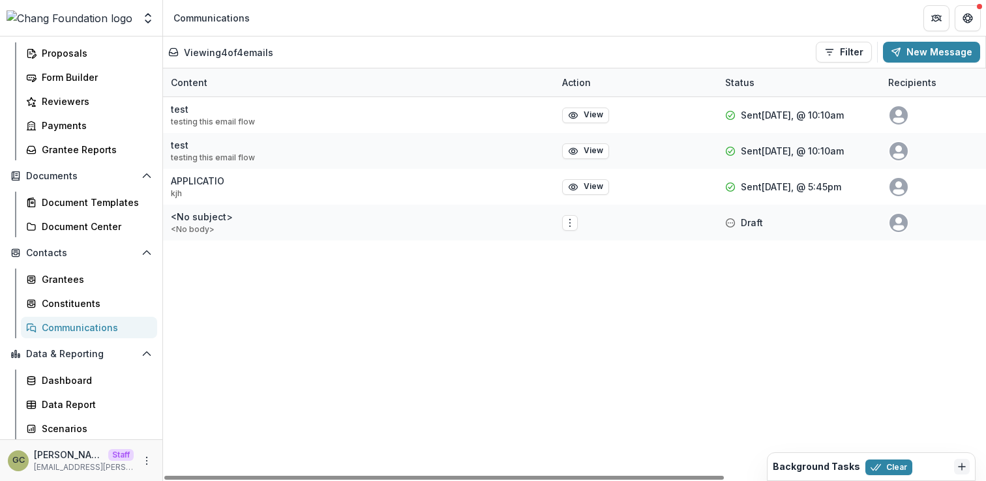
click at [490, 341] on div "test testing this email flow View Sent 09/18/2025, @ 10:10am Communications Com…" at bounding box center [766, 289] width 1207 height 384
